Goal: Transaction & Acquisition: Obtain resource

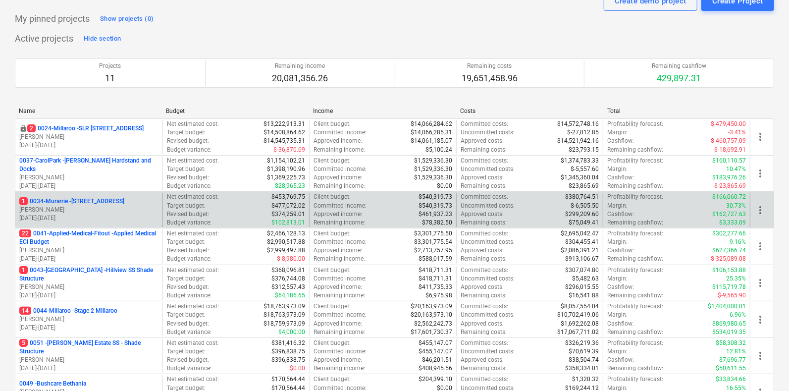
scroll to position [61, 0]
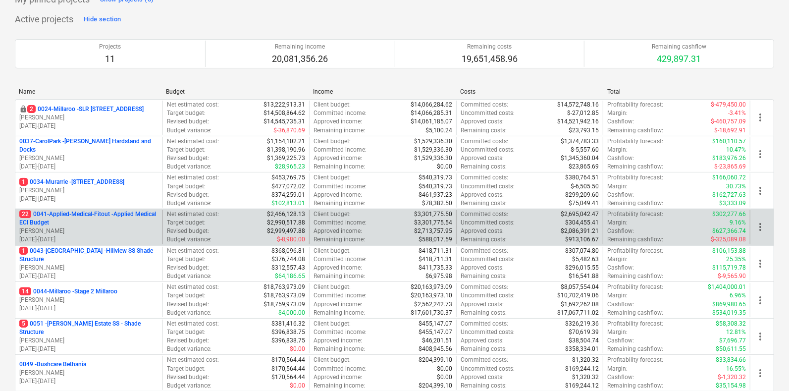
click at [104, 220] on p "22 0041-Applied-Medical-Fitout - Applied Medical ECI Budget" at bounding box center [88, 218] width 139 height 17
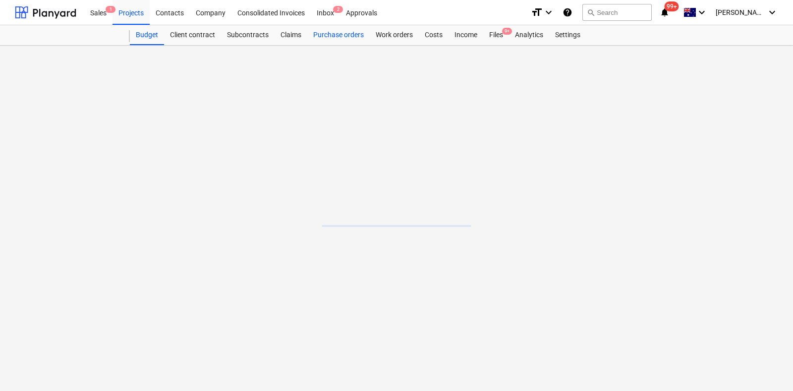
click at [332, 42] on div "Purchase orders" at bounding box center [338, 35] width 62 height 20
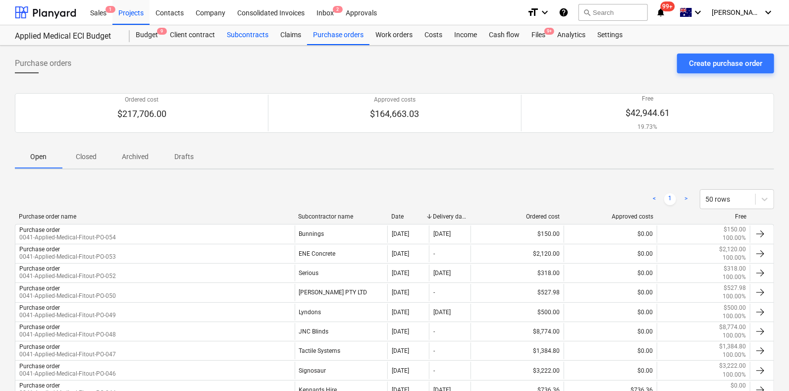
click at [270, 41] on div "Subcontracts" at bounding box center [247, 35] width 53 height 20
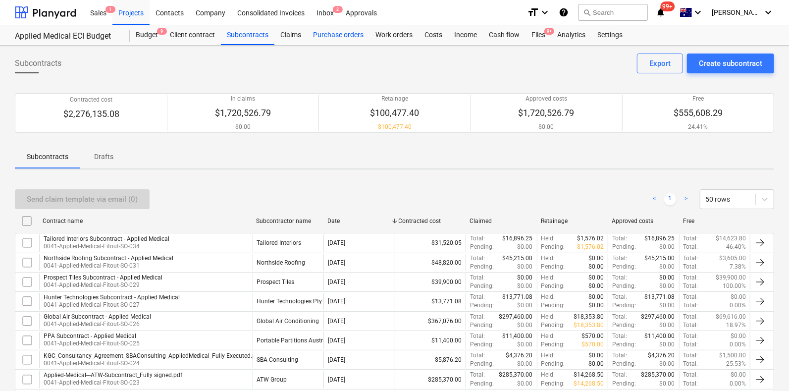
click at [338, 34] on div "Purchase orders" at bounding box center [338, 35] width 62 height 20
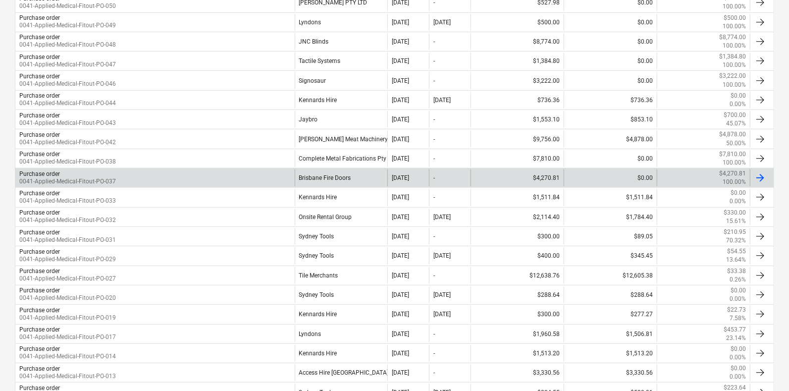
scroll to position [310, 0]
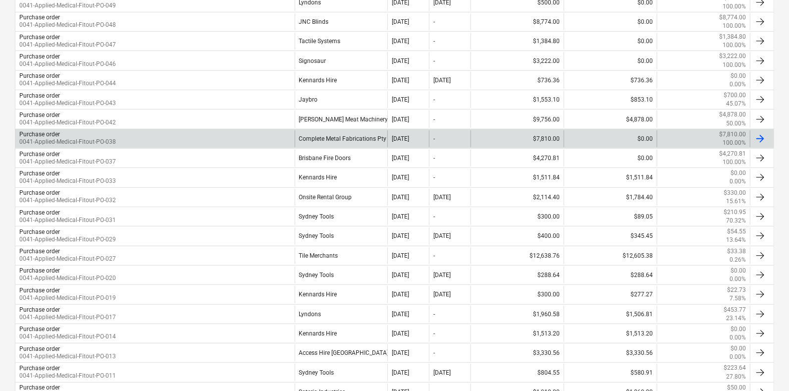
click at [355, 143] on div "Complete Metal Fabrications Pty Ltd" at bounding box center [341, 138] width 93 height 17
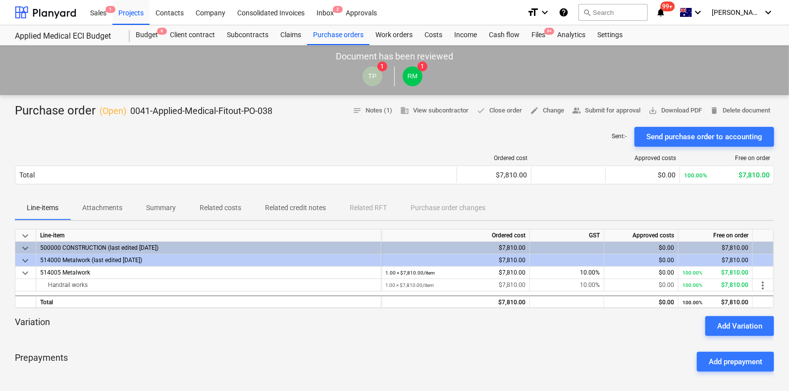
click at [110, 209] on p "Attachments" at bounding box center [102, 208] width 40 height 10
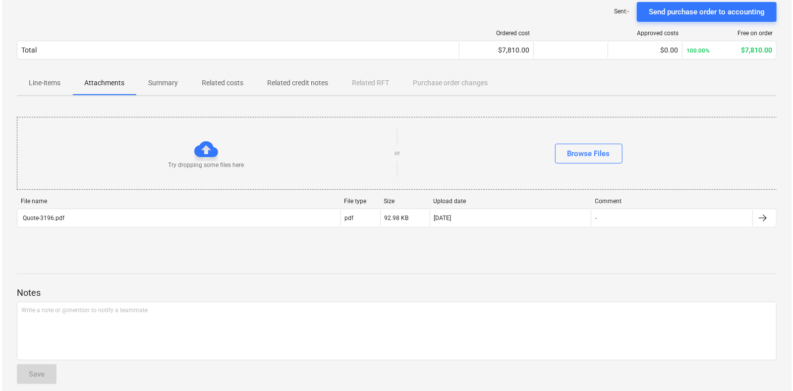
scroll to position [186, 0]
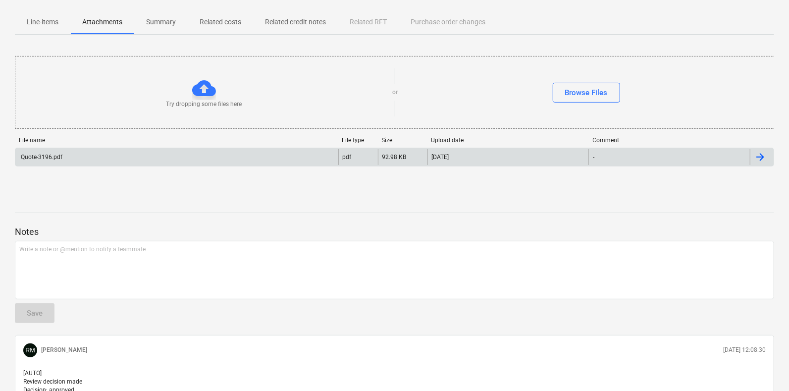
click at [114, 162] on div "Quote-3196.pdf" at bounding box center [176, 157] width 323 height 16
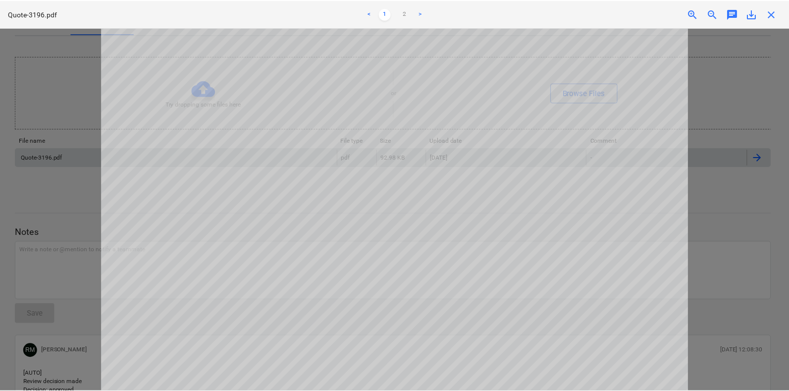
scroll to position [0, 0]
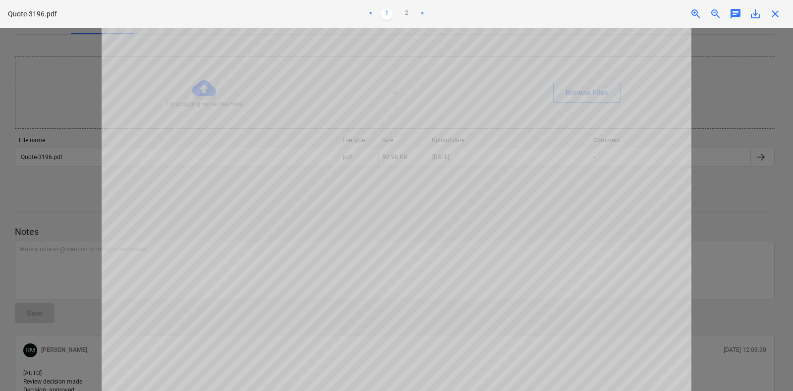
click at [779, 13] on span "close" at bounding box center [775, 14] width 12 height 12
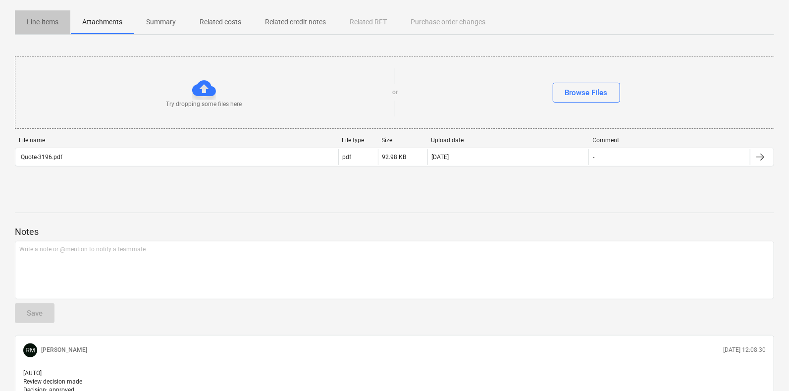
click at [50, 31] on button "Line-items" at bounding box center [42, 22] width 55 height 24
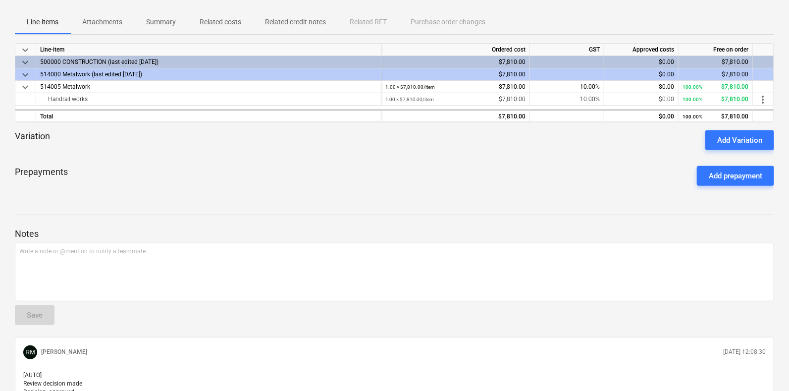
click at [86, 25] on p "Attachments" at bounding box center [102, 22] width 40 height 10
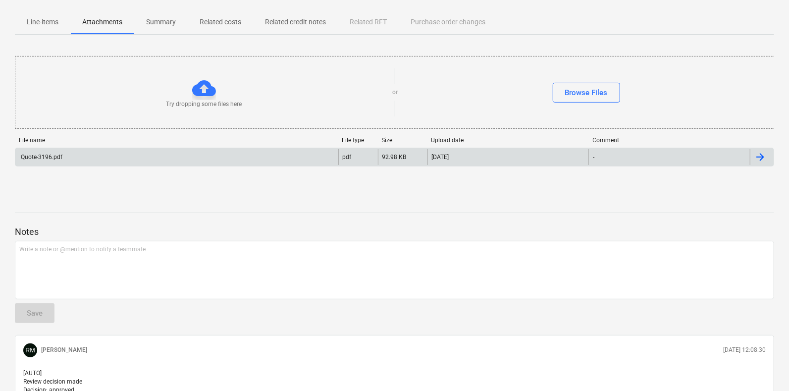
click at [253, 150] on div "Quote-3196.pdf" at bounding box center [176, 157] width 323 height 16
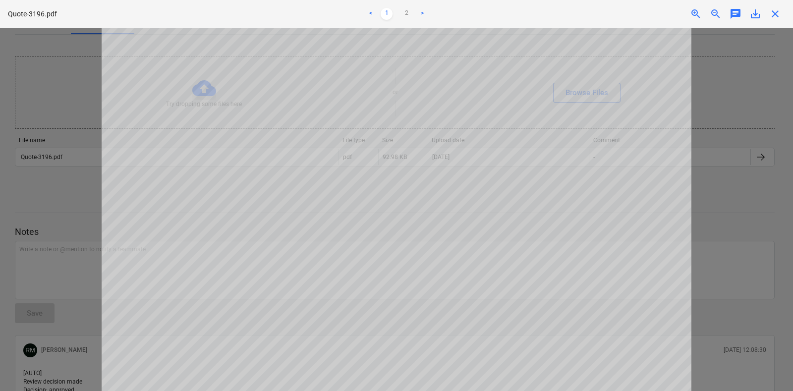
drag, startPoint x: 777, startPoint y: 14, endPoint x: 766, endPoint y: 13, distance: 10.4
click at [773, 13] on span "close" at bounding box center [775, 14] width 12 height 12
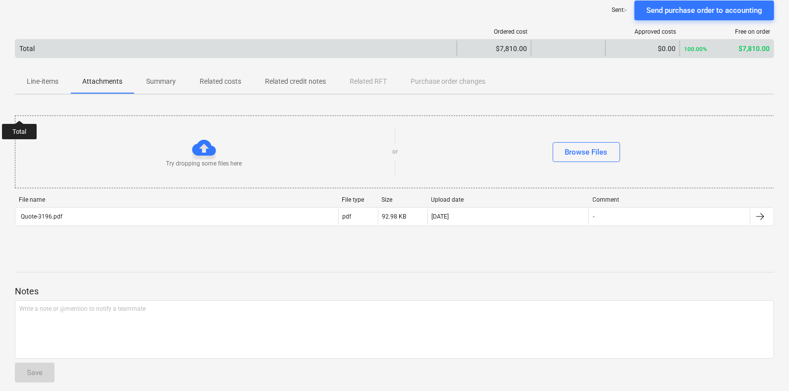
scroll to position [61, 0]
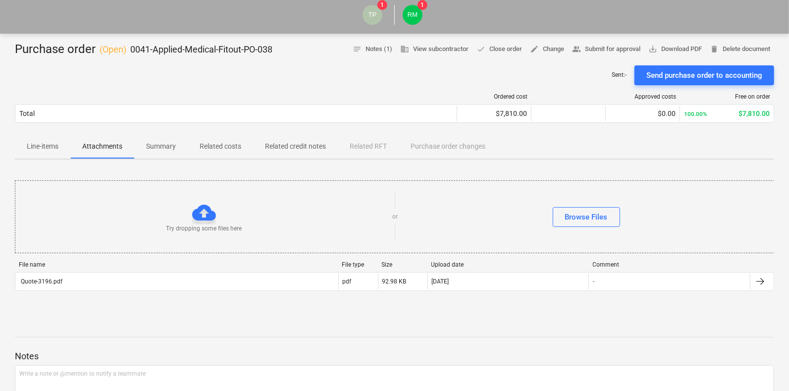
click at [10, 140] on div "Purchase order ( Open ) 0041-Applied-Medical-Fitout-PO-038 notes Notes (1) busi…" at bounding box center [394, 307] width 789 height 547
click at [36, 148] on p "Line-items" at bounding box center [43, 146] width 32 height 10
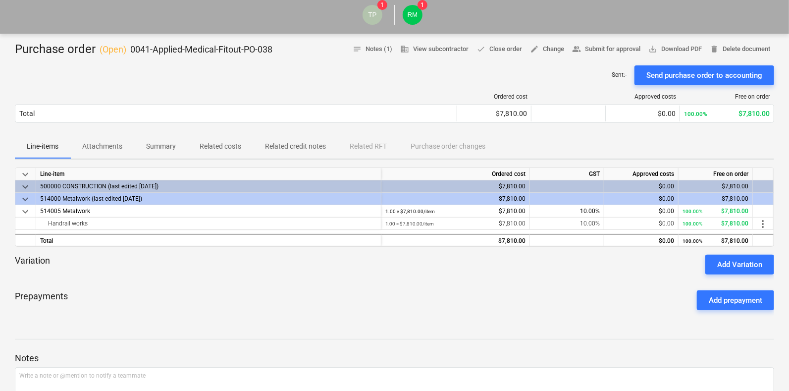
drag, startPoint x: 602, startPoint y: 41, endPoint x: 622, endPoint y: 40, distance: 19.8
click at [604, 40] on div "Purchase order ( Open ) 0041-Applied-Medical-Fitout-PO-038 notes Notes (1) busi…" at bounding box center [394, 308] width 789 height 549
click at [661, 45] on span "save_alt Download PDF" at bounding box center [674, 49] width 53 height 11
